Goal: Find specific page/section: Find specific page/section

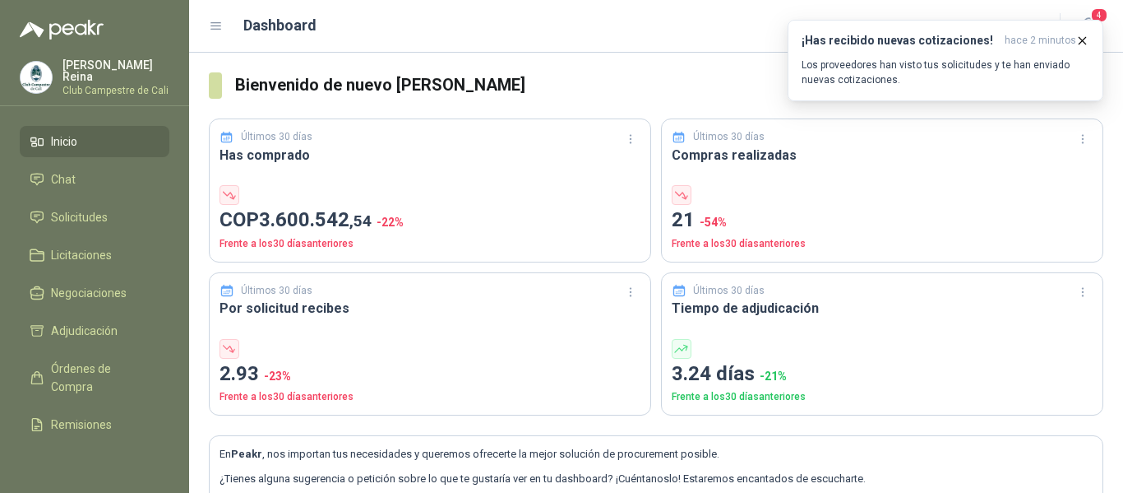
click at [81, 213] on span "Solicitudes" at bounding box center [79, 217] width 57 height 18
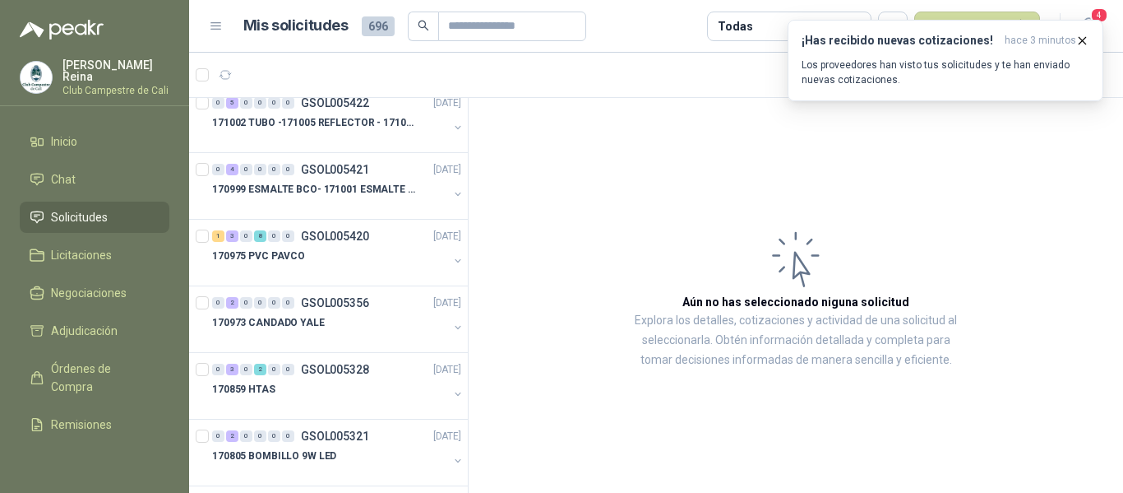
scroll to position [493, 0]
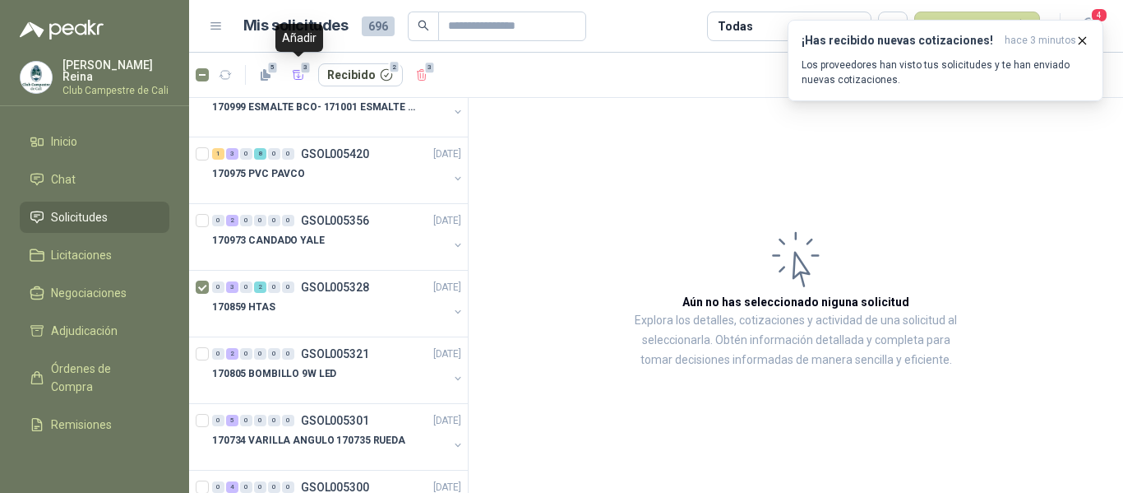
drag, startPoint x: 298, startPoint y: 74, endPoint x: 284, endPoint y: 94, distance: 24.2
click at [299, 74] on icon "button" at bounding box center [299, 75] width 14 height 14
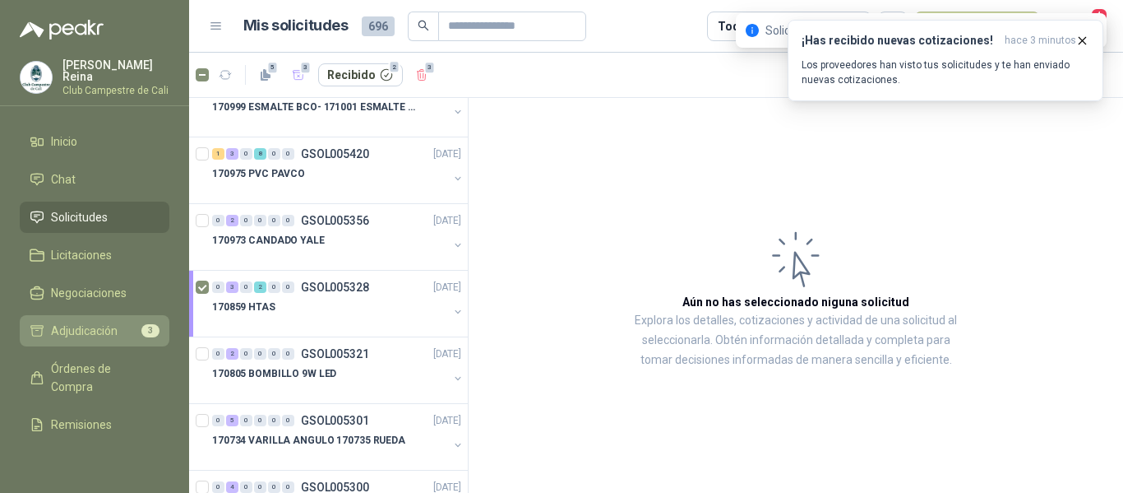
click at [93, 326] on span "Adjudicación" at bounding box center [84, 331] width 67 height 18
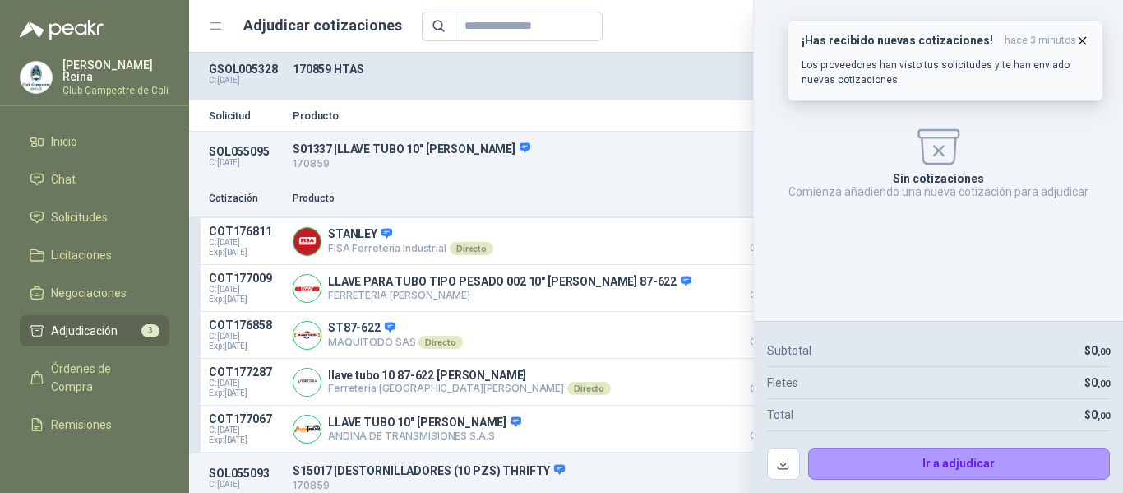
click at [1086, 43] on icon "button" at bounding box center [1083, 41] width 14 height 14
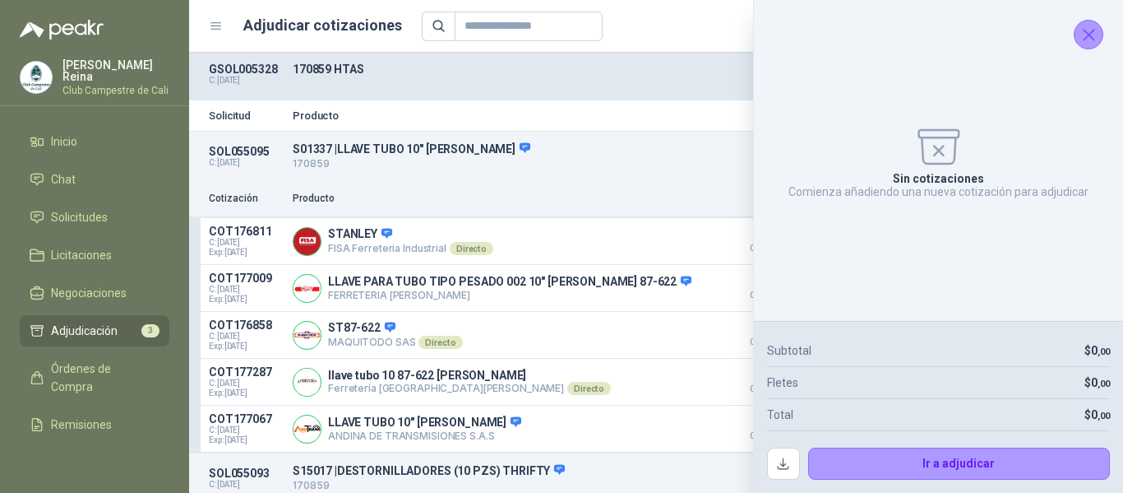
click at [1089, 39] on icon "Cerrar" at bounding box center [1089, 35] width 21 height 21
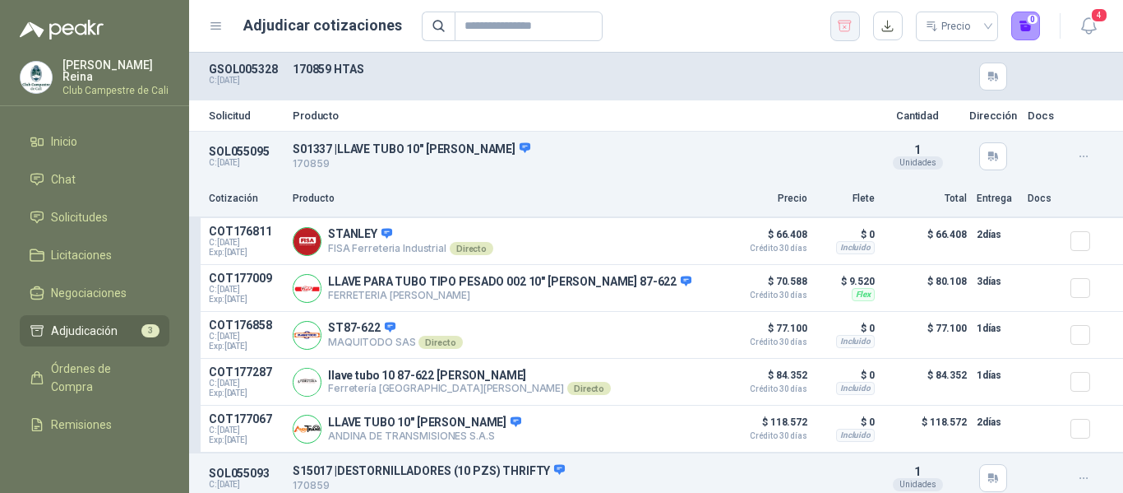
click at [851, 21] on icon "button" at bounding box center [845, 26] width 16 height 16
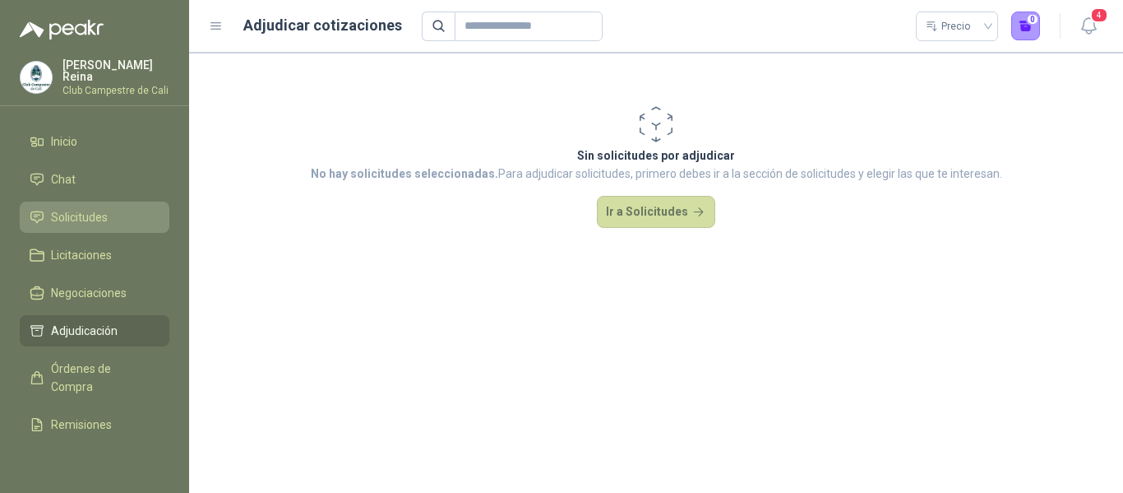
click at [81, 214] on span "Solicitudes" at bounding box center [79, 217] width 57 height 18
